Goal: Check status

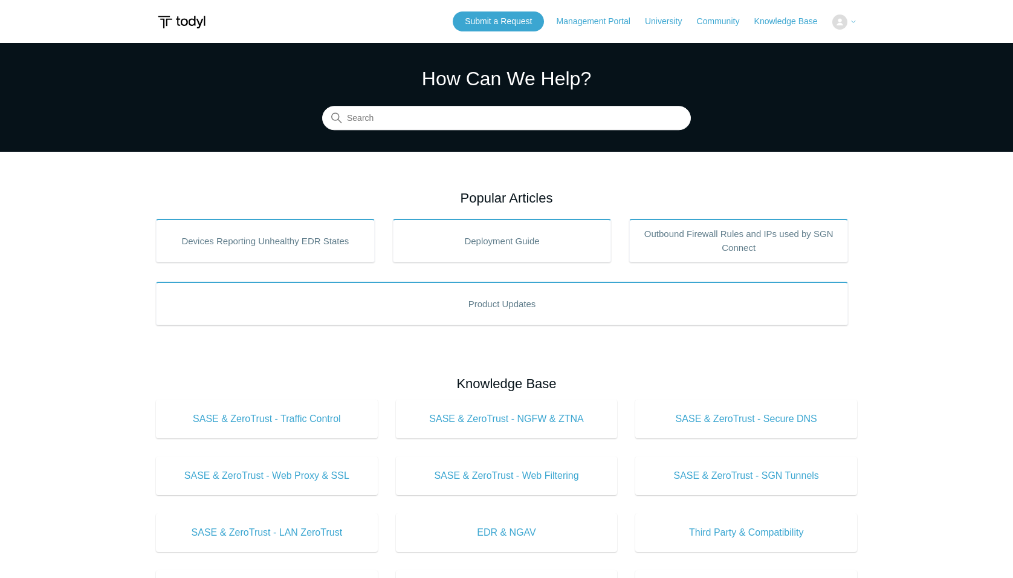
click at [849, 21] on button at bounding box center [844, 22] width 25 height 15
click at [848, 21] on button at bounding box center [844, 22] width 25 height 15
click at [848, 22] on button at bounding box center [844, 22] width 25 height 15
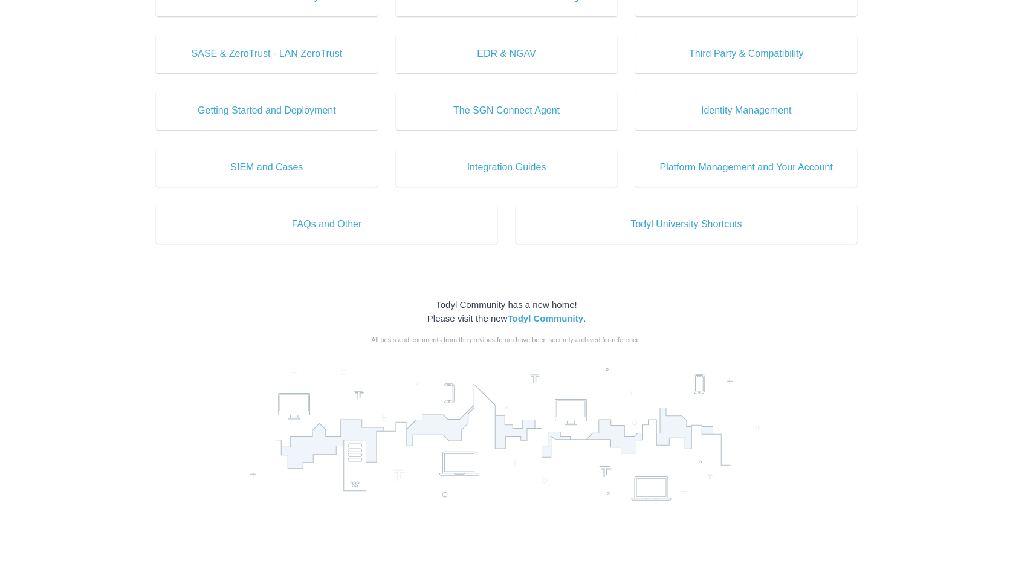
scroll to position [548, 0]
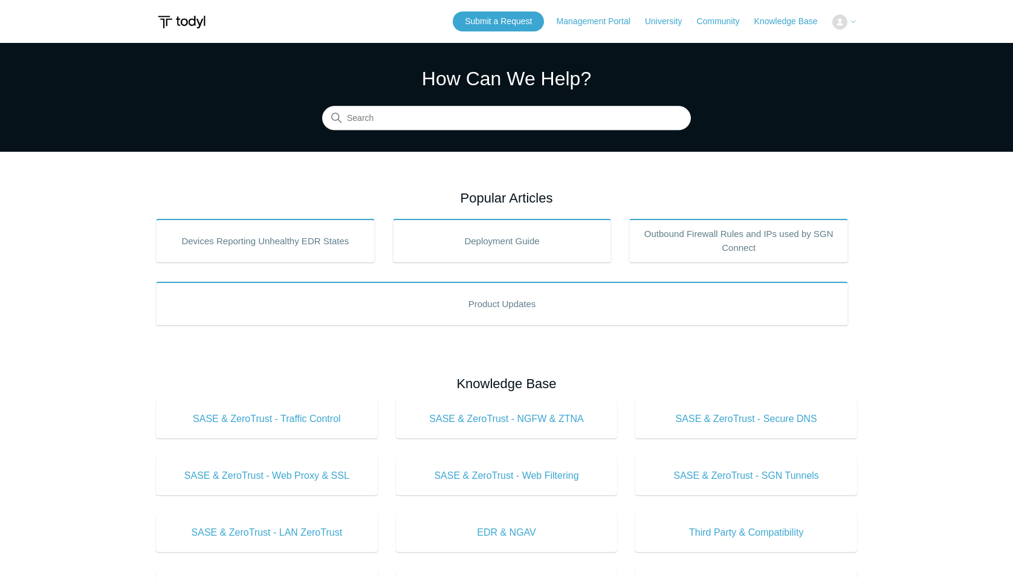
click at [846, 23] on img at bounding box center [839, 22] width 15 height 15
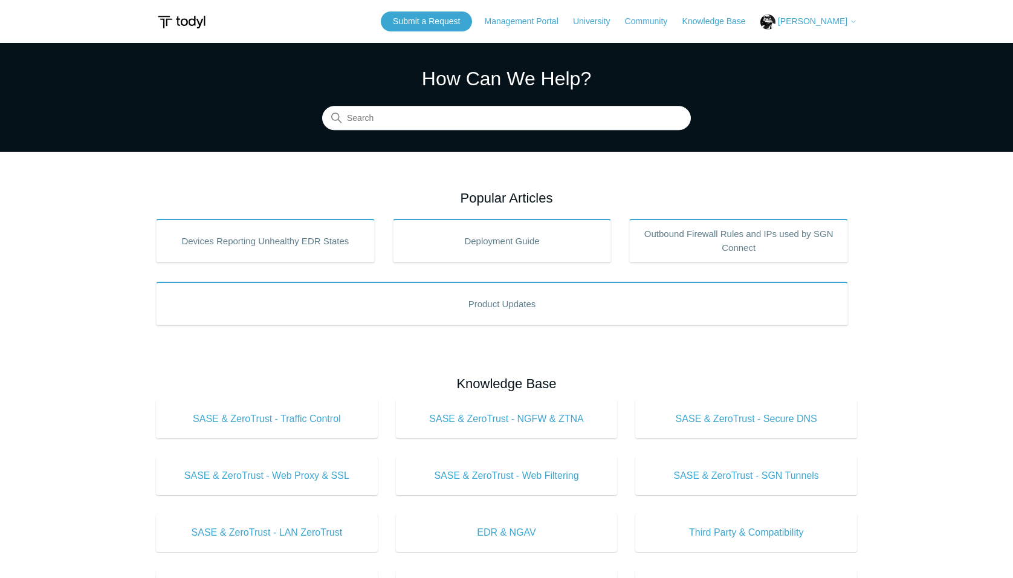
click at [825, 20] on span "[PERSON_NAME]" at bounding box center [812, 21] width 69 height 10
click at [829, 52] on link "My Support Requests" at bounding box center [820, 47] width 118 height 21
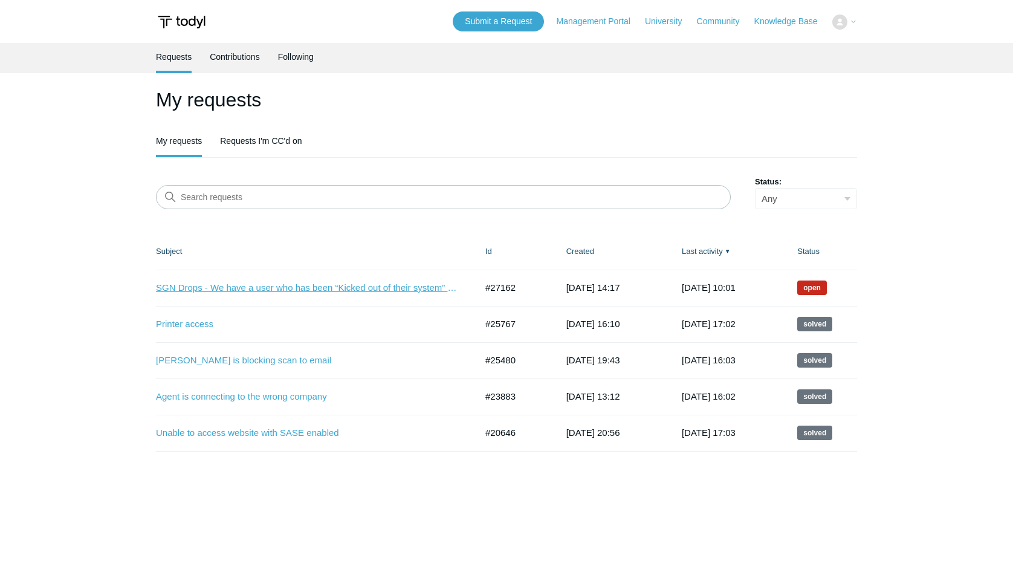
click at [341, 285] on link "SGN Drops - We have a user who has been “Kicked out of their system” everyday a…" at bounding box center [307, 288] width 302 height 14
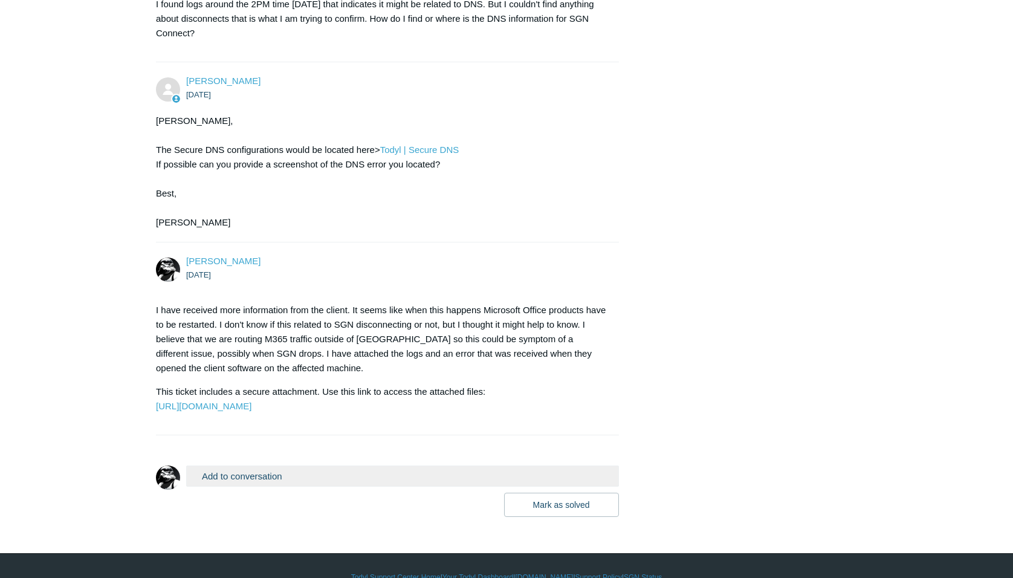
scroll to position [1292, 0]
